Goal: Task Accomplishment & Management: Use online tool/utility

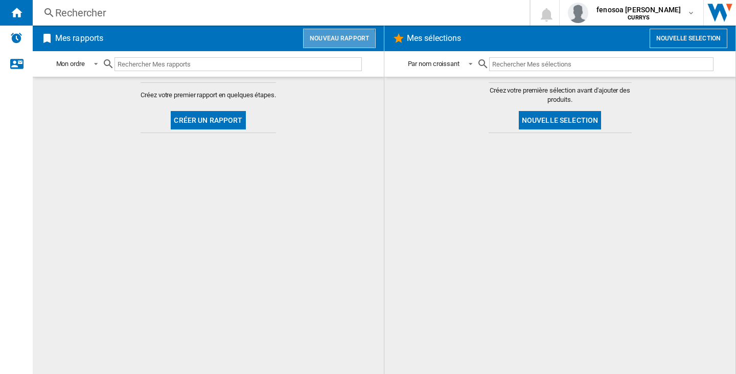
click at [328, 43] on button "Nouveau rapport" at bounding box center [339, 38] width 73 height 19
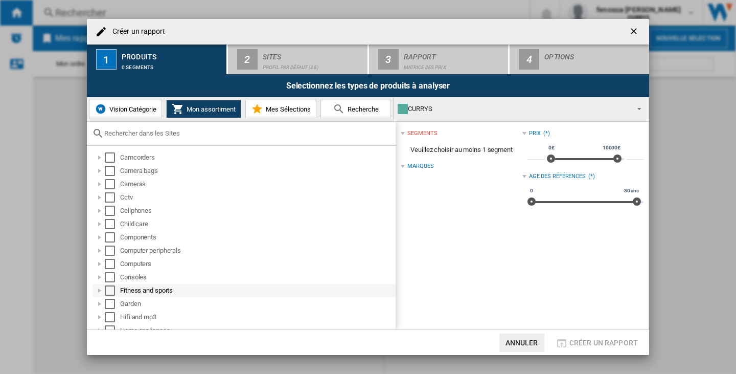
scroll to position [51, 0]
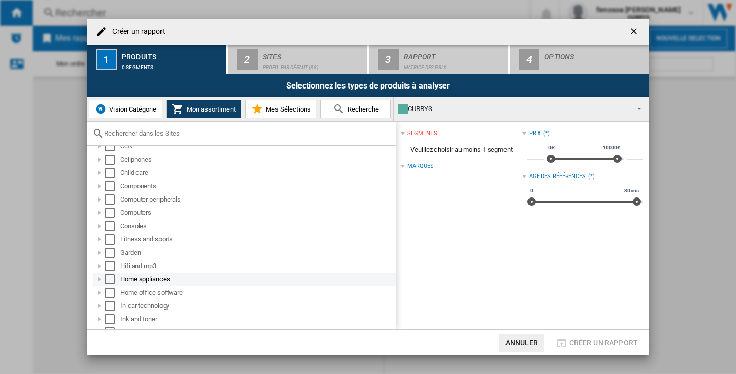
click at [136, 278] on div "Home appliances" at bounding box center [257, 279] width 274 height 10
click at [131, 278] on div "Home appliances" at bounding box center [257, 279] width 274 height 10
click at [109, 277] on div "Select" at bounding box center [110, 279] width 10 height 10
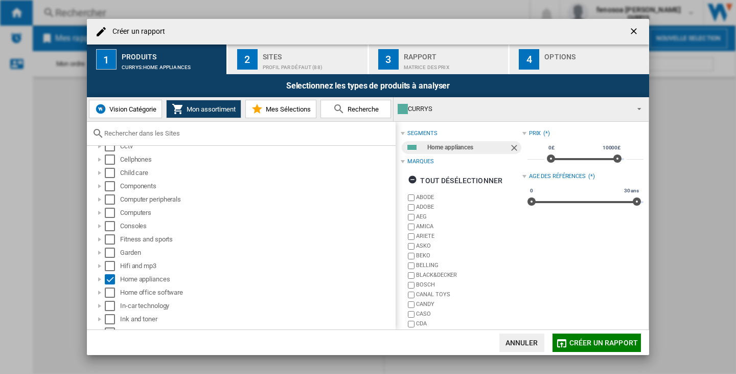
click at [276, 56] on div "Sites" at bounding box center [313, 54] width 101 height 11
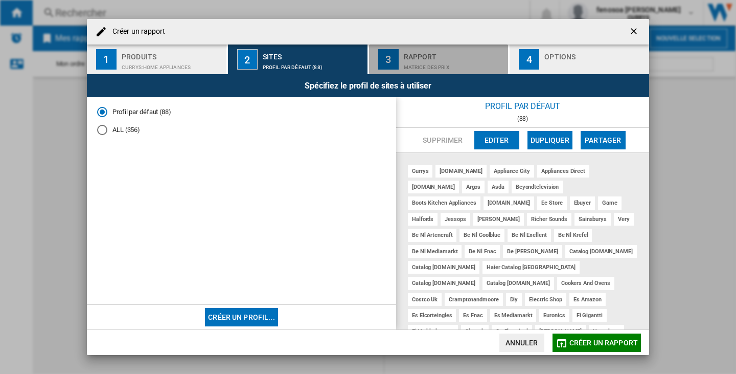
click at [423, 52] on div "Rapport" at bounding box center [454, 54] width 101 height 11
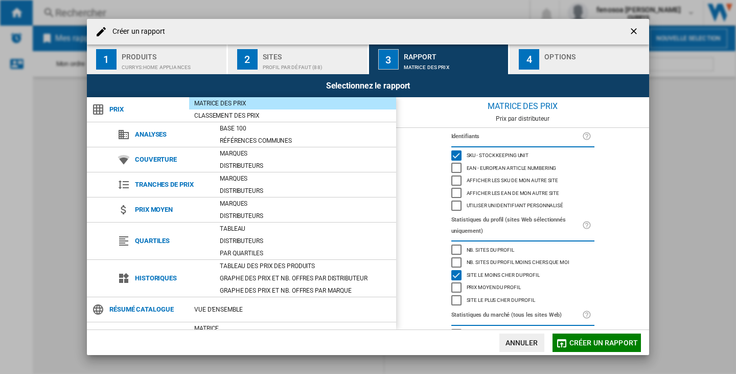
click at [535, 52] on div "4" at bounding box center [529, 59] width 20 height 20
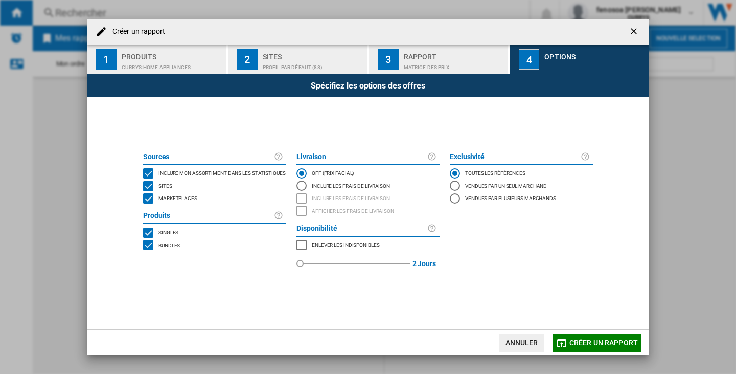
click at [172, 197] on span "Marketplaces" at bounding box center [177, 197] width 39 height 7
click at [169, 242] on span "Bundles" at bounding box center [168, 244] width 21 height 7
click at [595, 343] on span "Créer un rapport" at bounding box center [603, 342] width 68 height 8
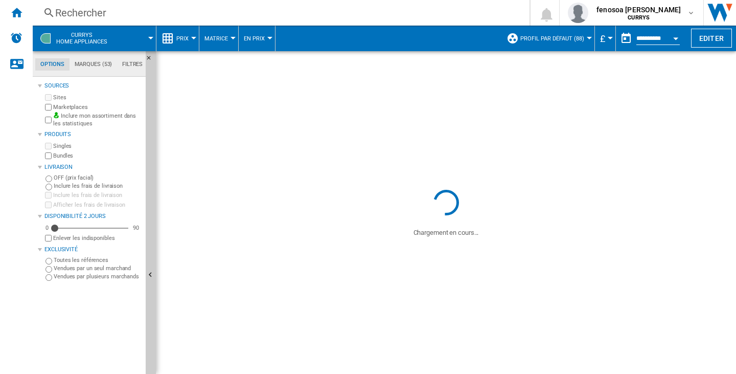
click at [193, 38] on div at bounding box center [193, 38] width 5 height 3
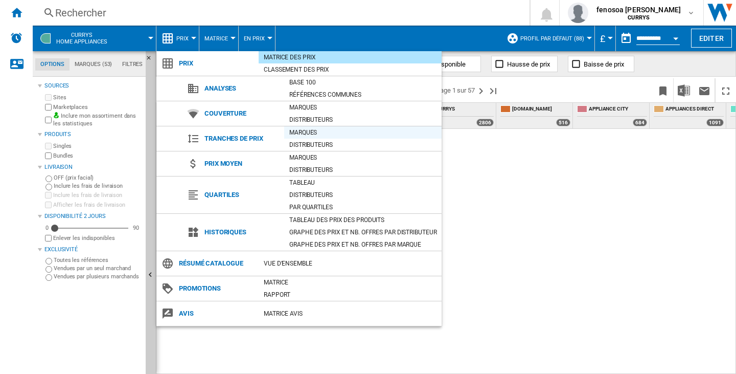
click at [299, 130] on div "Marques" at bounding box center [362, 132] width 157 height 10
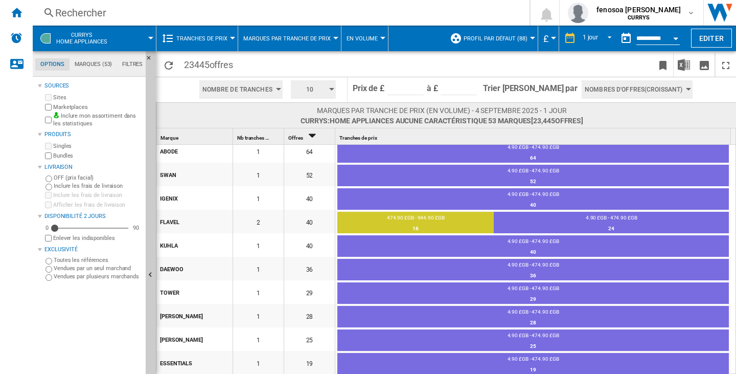
scroll to position [539, 0]
